Goal: Find specific page/section: Find specific page/section

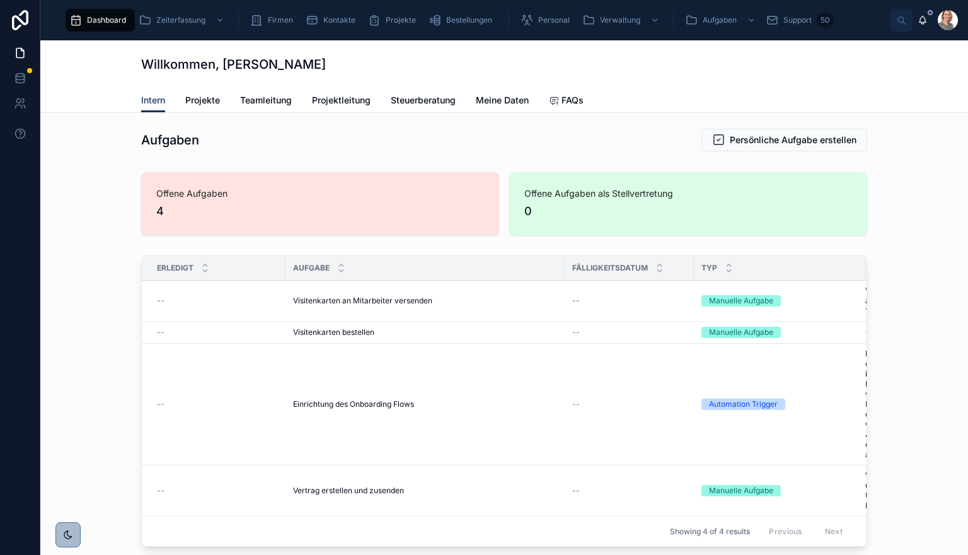
click at [244, 107] on link "Teamleitung" at bounding box center [266, 101] width 52 height 25
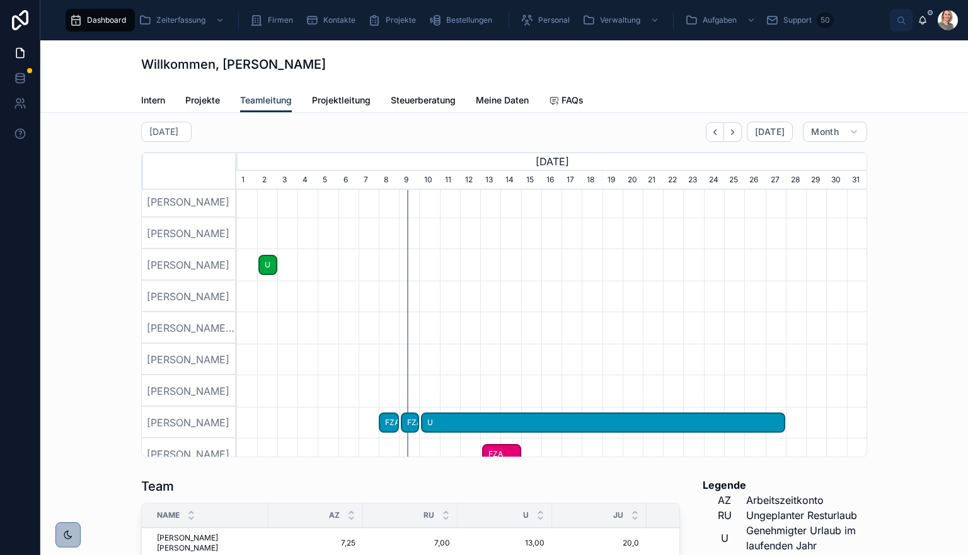
scroll to position [385, 0]
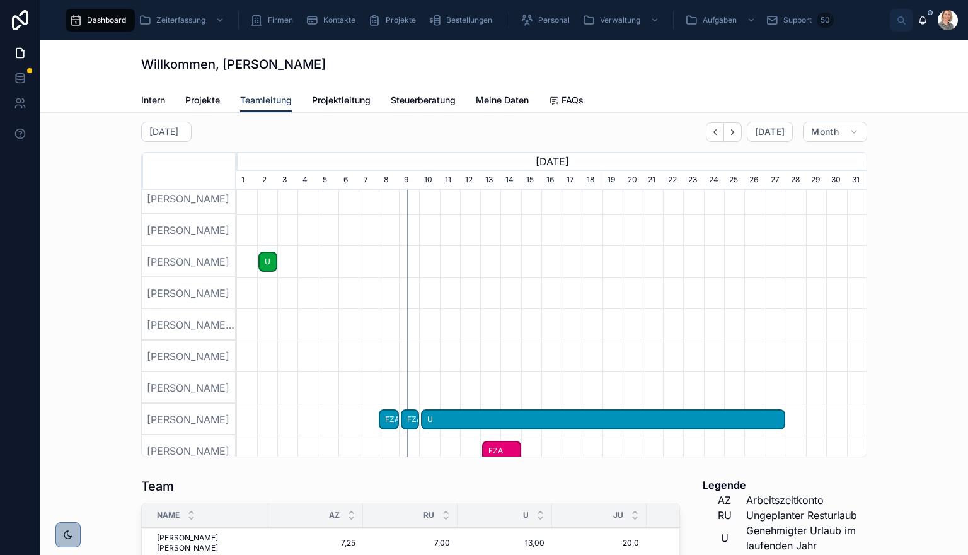
click at [386, 427] on span "FZA" at bounding box center [389, 419] width 18 height 21
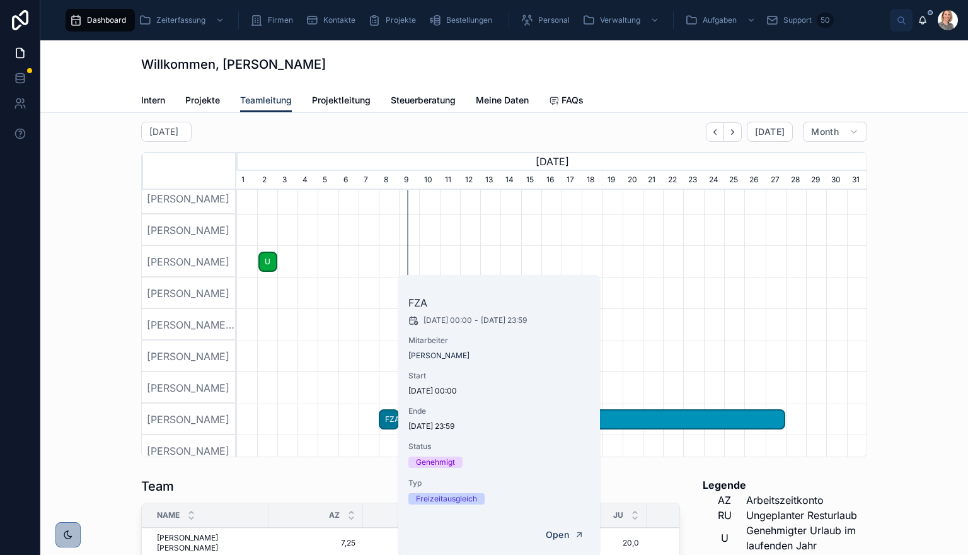
click at [320, 435] on div at bounding box center [552, 420] width 1892 height 32
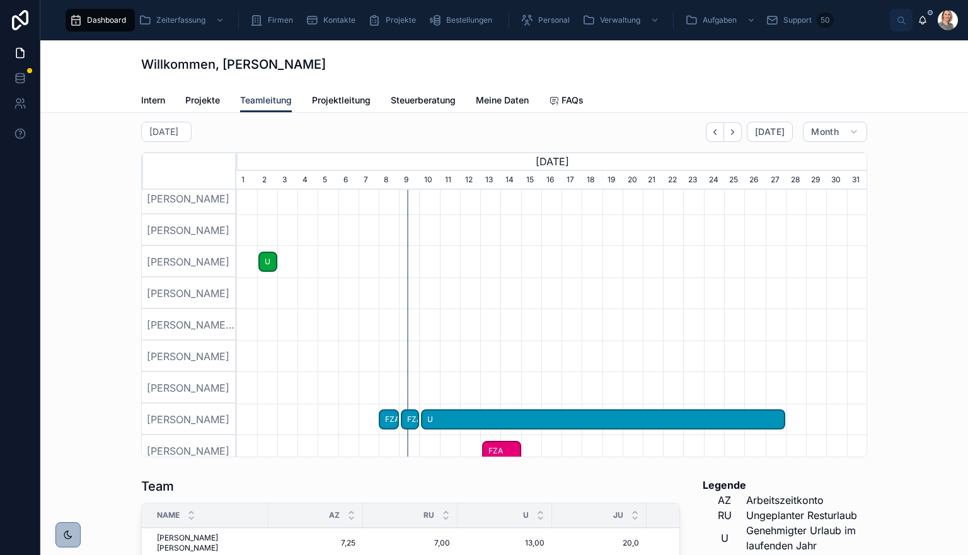
click at [405, 430] on span "FZA" at bounding box center [410, 419] width 16 height 21
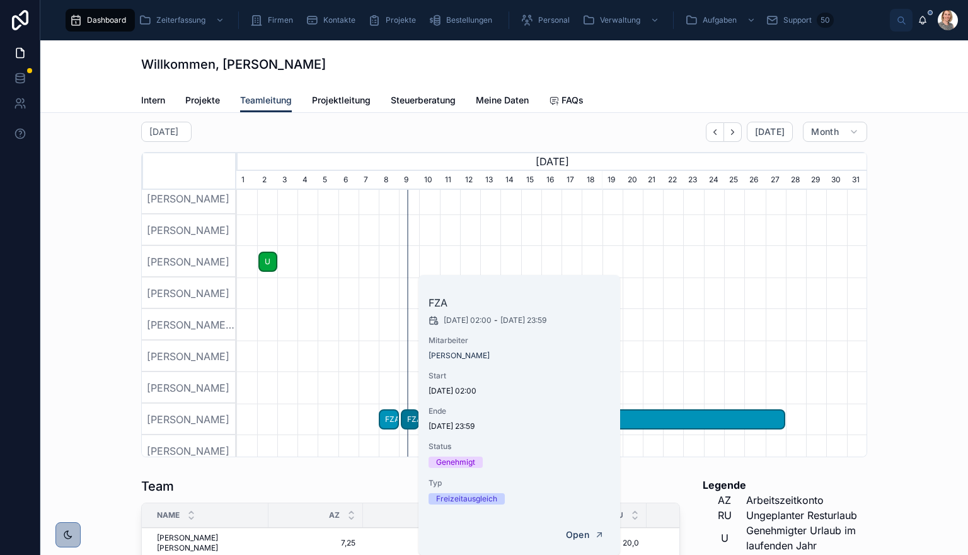
click at [661, 429] on span "U" at bounding box center [602, 419] width 361 height 21
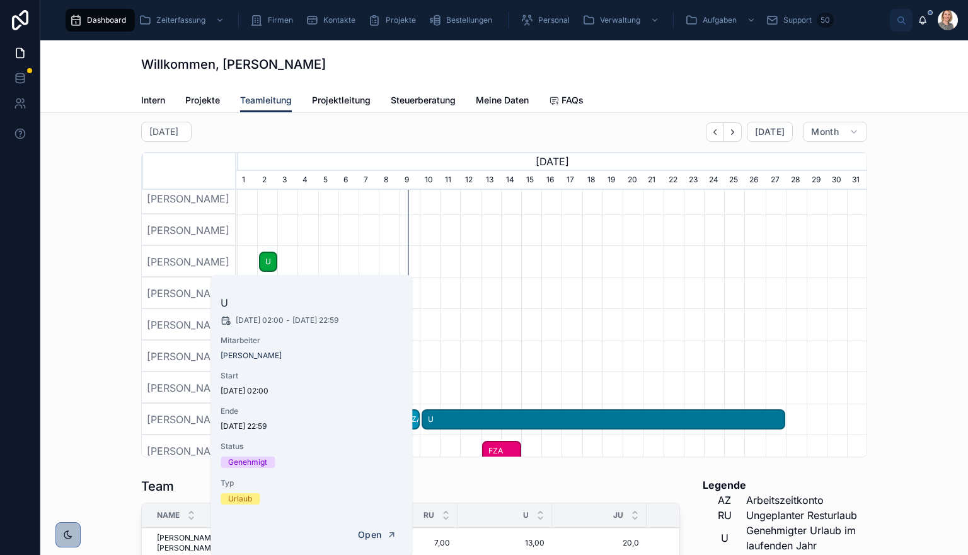
click at [878, 409] on div "Urlaube und Krankmeldungen [DATE] [DATE] Month [DATE] [DATE] [DATE] [DATE] [DAT…" at bounding box center [504, 276] width 908 height 371
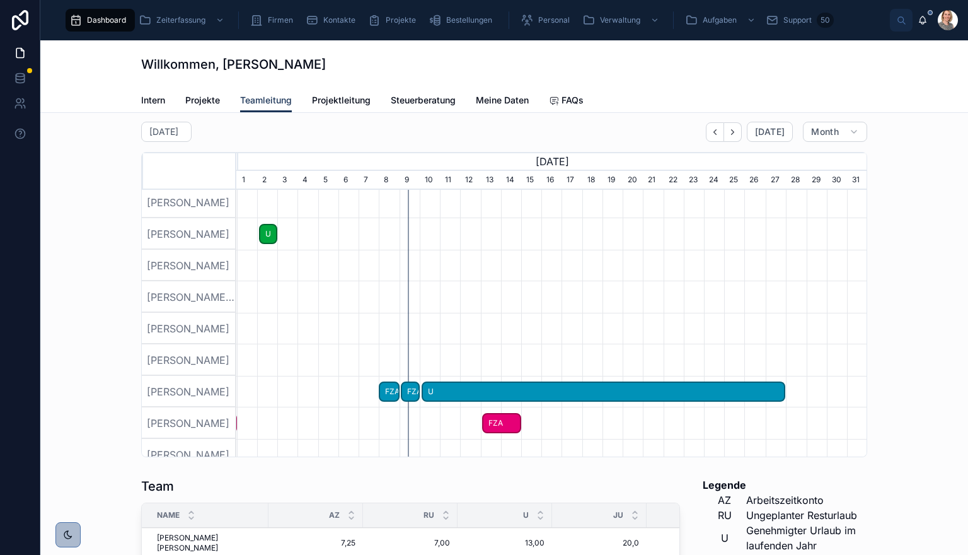
scroll to position [411, 0]
